Goal: Task Accomplishment & Management: Use online tool/utility

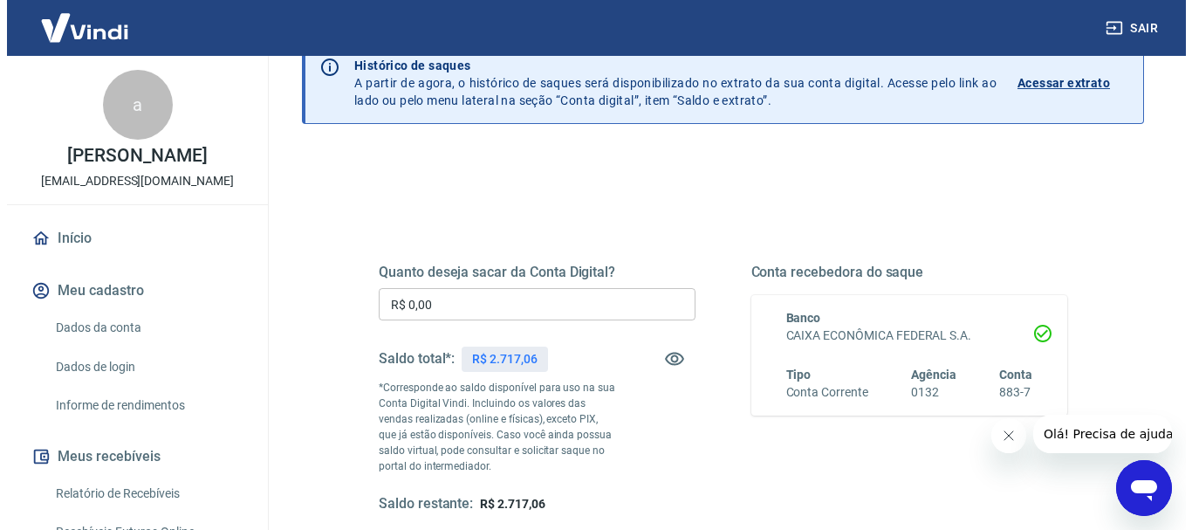
scroll to position [262, 0]
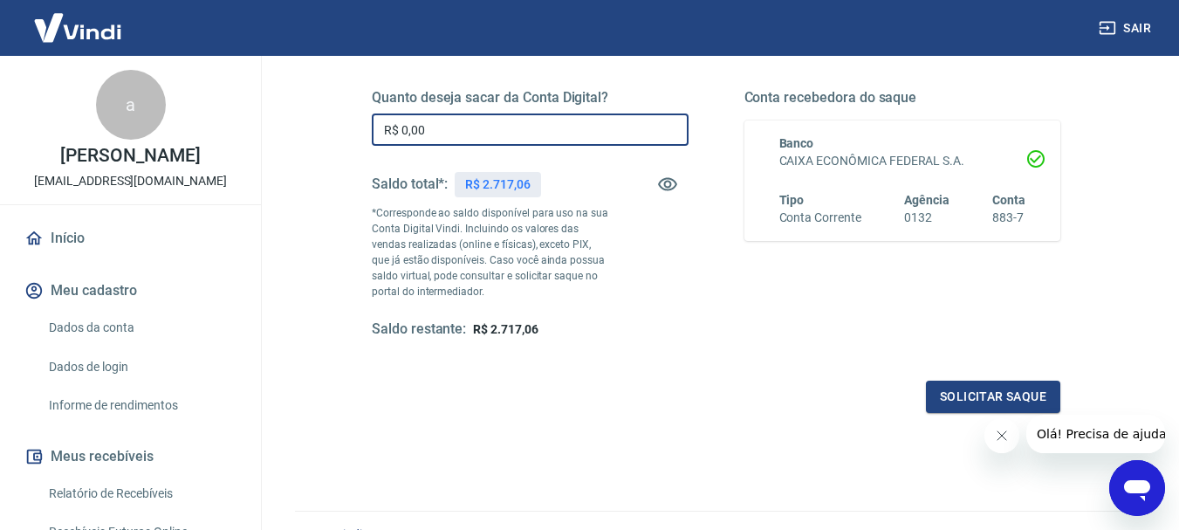
click at [572, 139] on input "R$ 0,00" at bounding box center [530, 129] width 317 height 32
type input "R$ 2.717,06"
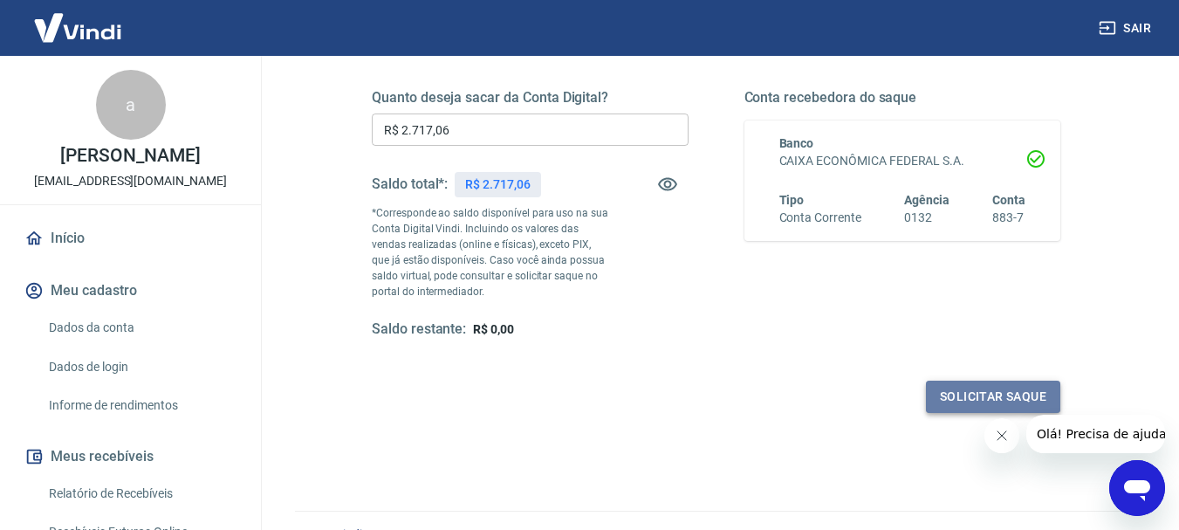
click at [949, 390] on button "Solicitar saque" at bounding box center [993, 397] width 134 height 32
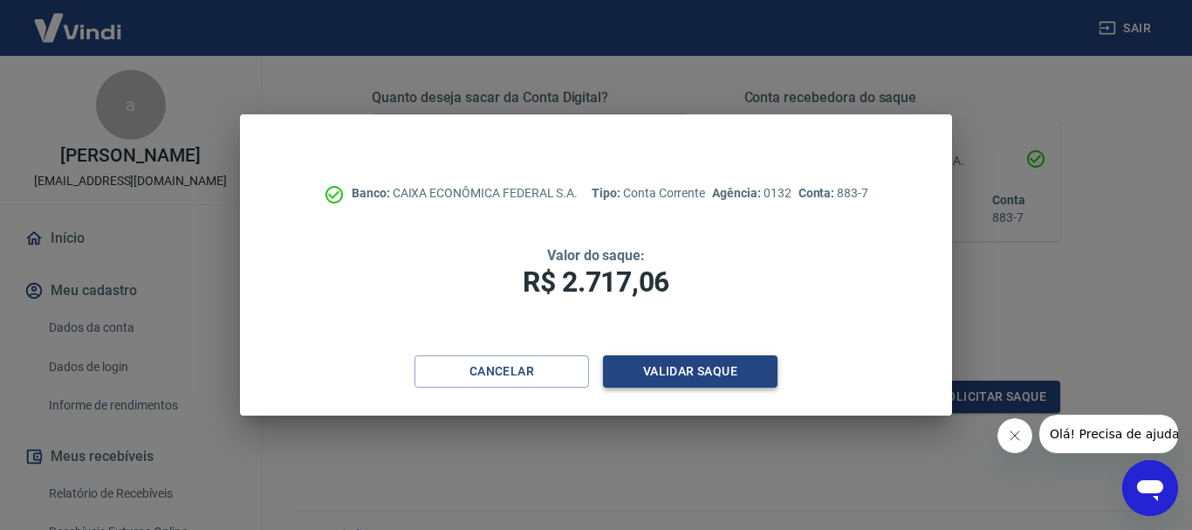
click at [640, 363] on button "Validar saque" at bounding box center [690, 371] width 175 height 32
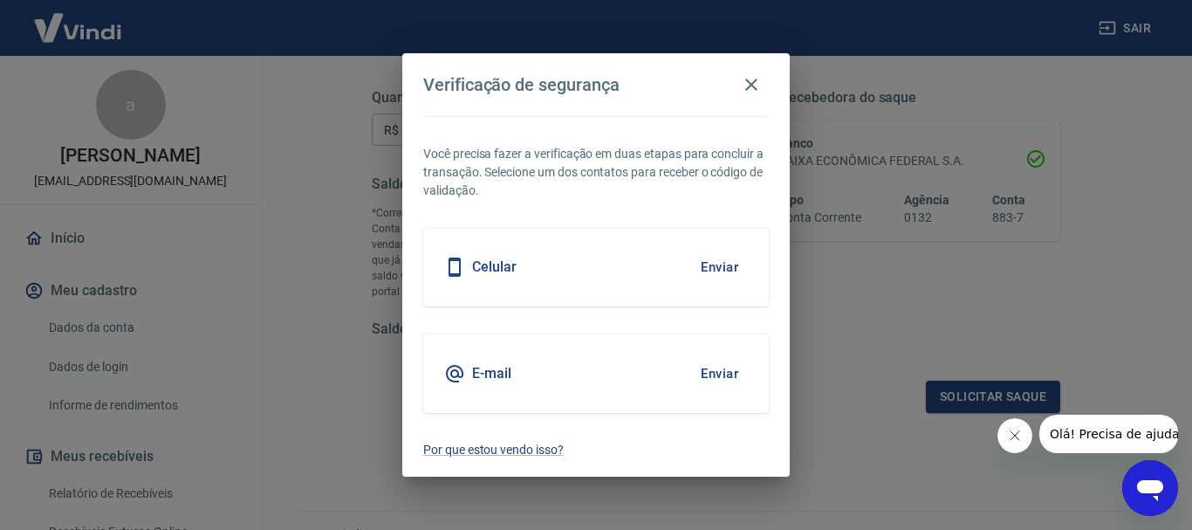
click at [714, 368] on button "Enviar" at bounding box center [719, 373] width 57 height 37
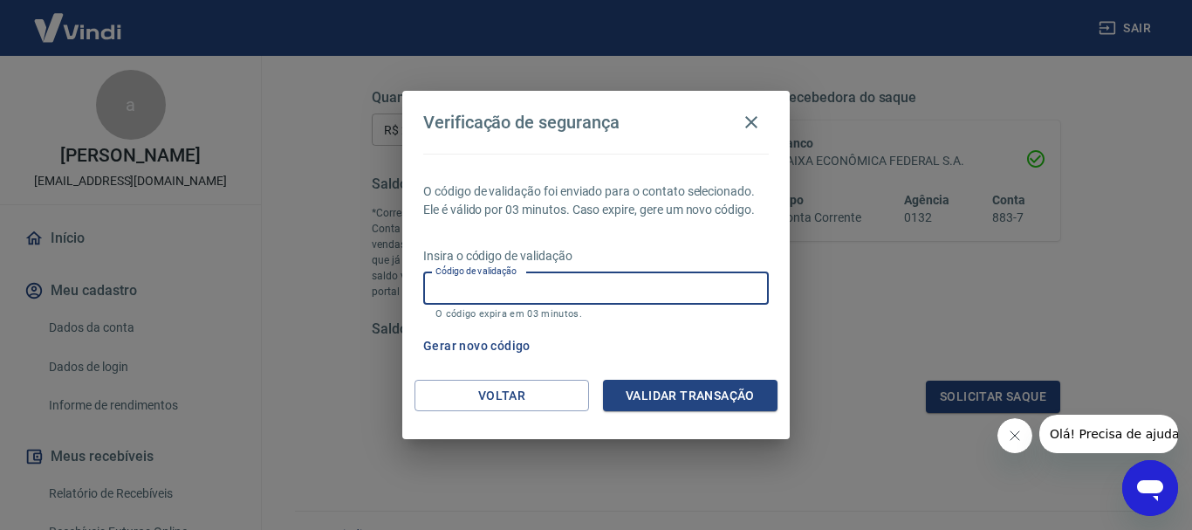
click at [667, 294] on input "Código de validação" at bounding box center [596, 288] width 346 height 32
paste input "944649"
type input "944649"
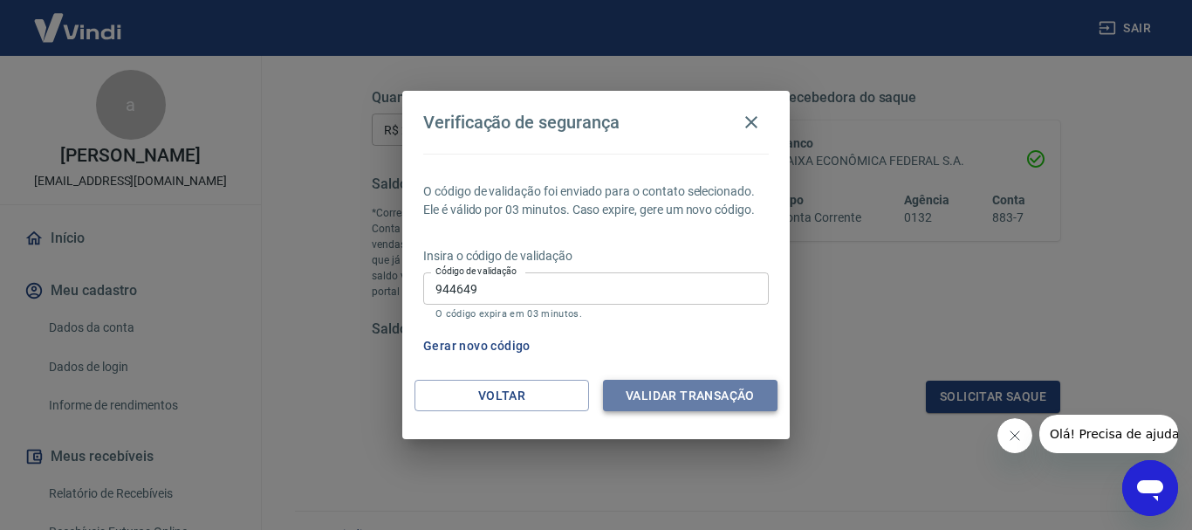
click at [690, 381] on button "Validar transação" at bounding box center [690, 396] width 175 height 32
